Goal: Information Seeking & Learning: Learn about a topic

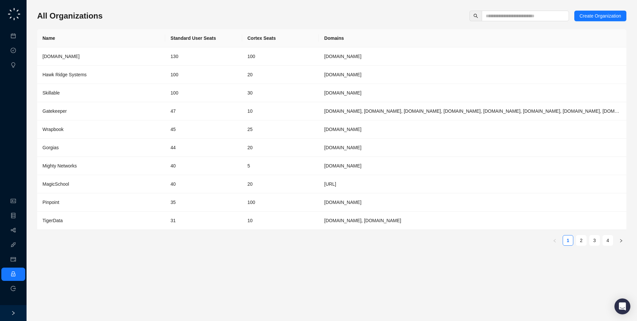
click at [495, 19] on input "text" at bounding box center [522, 15] width 74 height 7
type input "*"
click at [456, 56] on td "[DOMAIN_NAME]" at bounding box center [472, 56] width 307 height 18
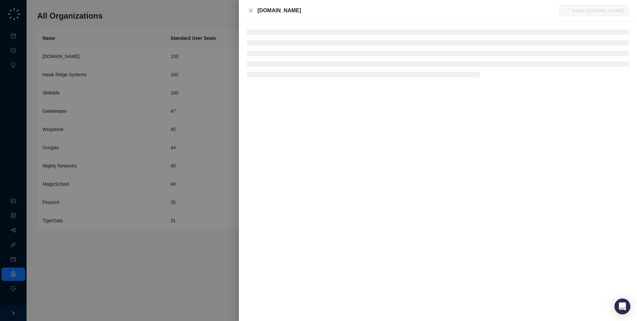
click at [293, 9] on div "[DOMAIN_NAME]" at bounding box center [408, 11] width 302 height 8
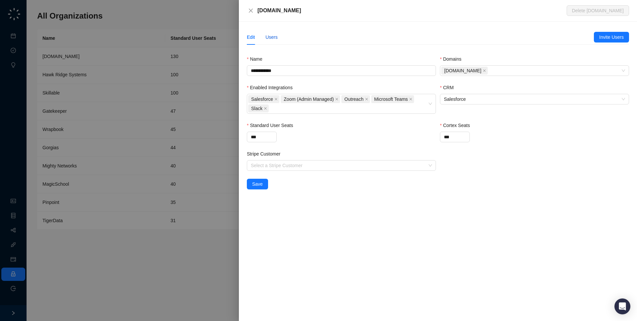
click at [273, 33] on div "Users" at bounding box center [271, 36] width 12 height 7
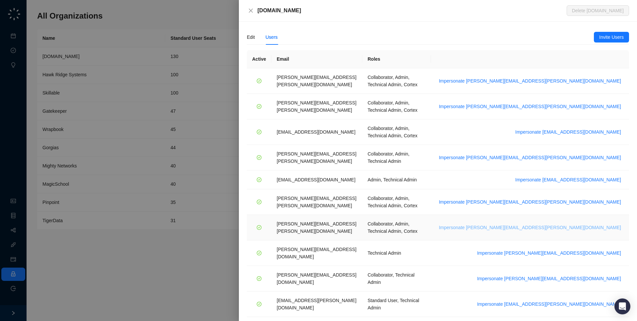
click at [567, 224] on span "Impersonate [PERSON_NAME][EMAIL_ADDRESS][PERSON_NAME][DOMAIN_NAME]" at bounding box center [530, 227] width 182 height 7
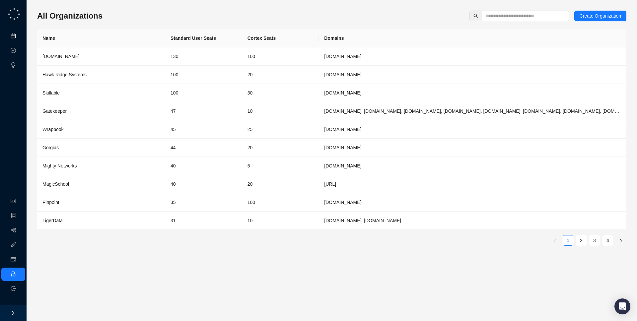
click at [19, 39] on link "Meetings & Calls" at bounding box center [36, 35] width 35 height 5
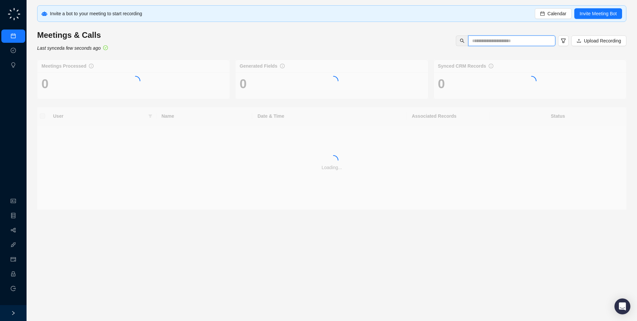
click at [504, 37] on input "text" at bounding box center [509, 40] width 74 height 7
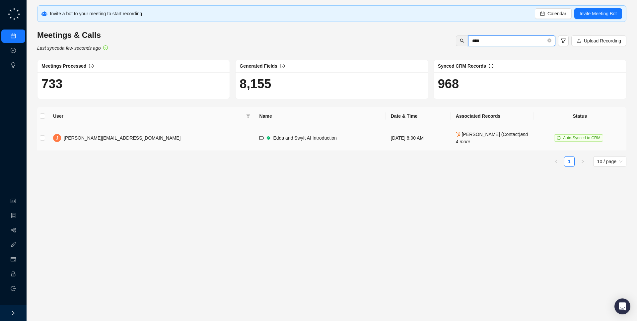
type input "****"
click at [385, 143] on td "[DATE] 8:00 AM" at bounding box center [417, 138] width 65 height 26
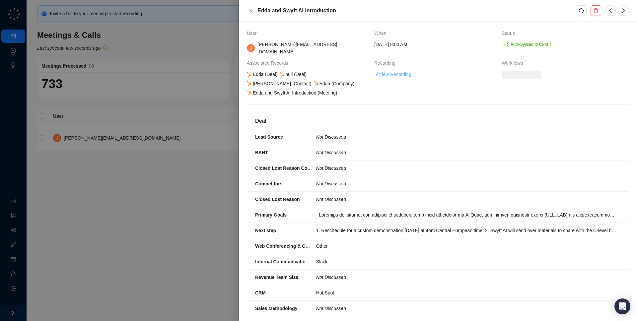
click at [404, 71] on link "View Recording" at bounding box center [392, 74] width 37 height 7
click at [213, 86] on div at bounding box center [318, 160] width 637 height 321
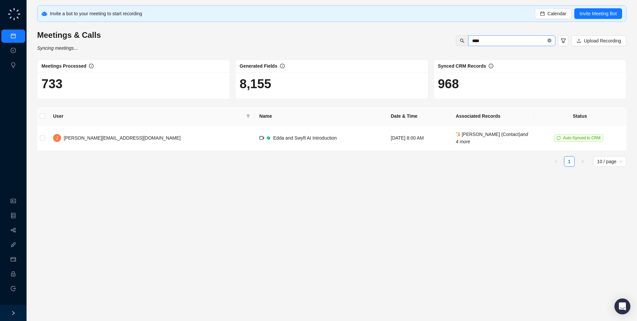
click at [548, 41] on icon "close-circle" at bounding box center [549, 40] width 4 height 4
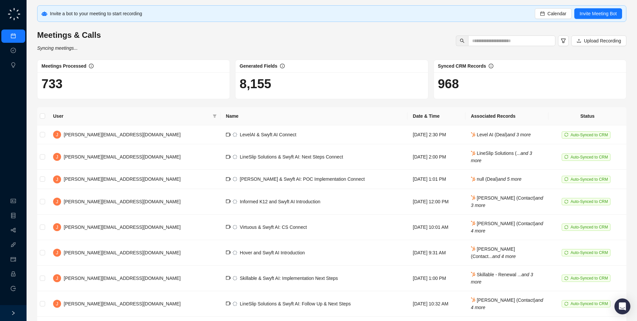
drag, startPoint x: 104, startPoint y: 49, endPoint x: 106, endPoint y: 51, distance: 3.5
click at [106, 51] on div "Meetings & Calls Syncing meetings... Upload Recording" at bounding box center [331, 41] width 593 height 22
drag, startPoint x: 156, startPoint y: 28, endPoint x: 156, endPoint y: 44, distance: 16.6
click at [156, 44] on div "Invite a bot to your meeting to start recording Calendar Invite Meeting Bot Mee…" at bounding box center [331, 197] width 589 height 384
drag, startPoint x: 162, startPoint y: 5, endPoint x: 162, endPoint y: 16, distance: 10.9
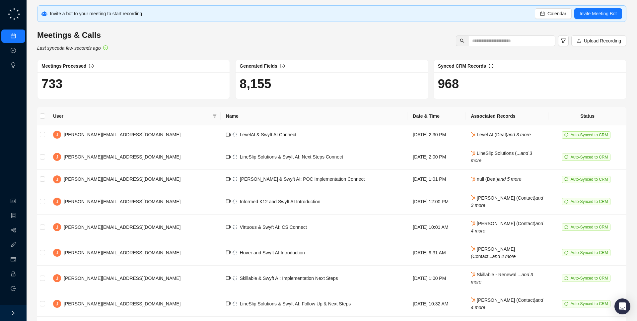
click at [162, 16] on div "Invite a bot to your meeting to start recording" at bounding box center [292, 13] width 485 height 7
